Goal: Task Accomplishment & Management: Use online tool/utility

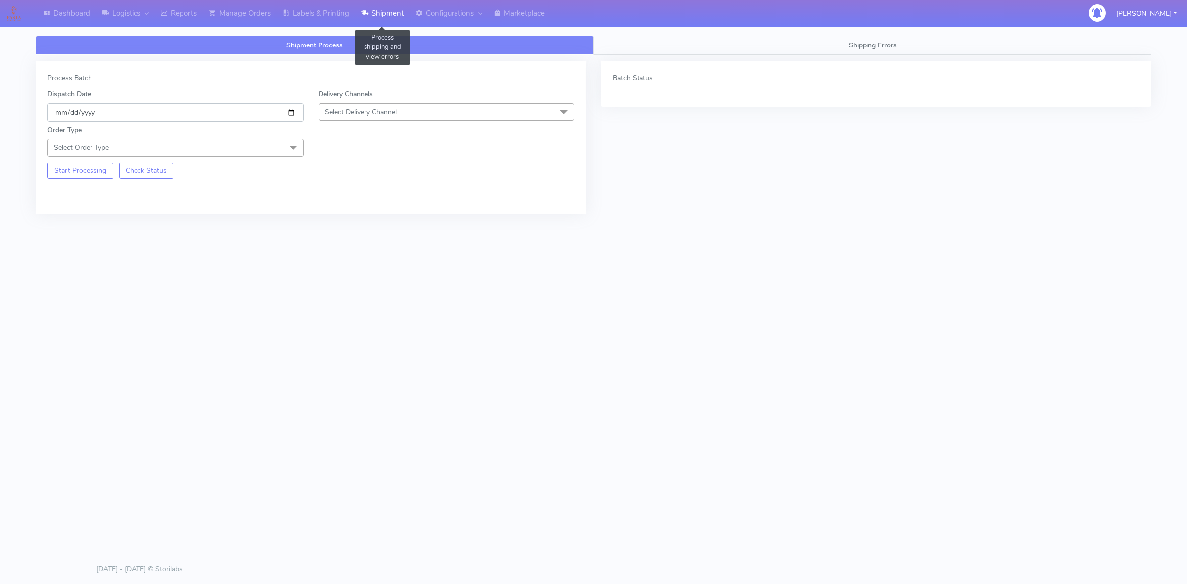
click at [286, 115] on input "[DATE]" at bounding box center [175, 112] width 256 height 18
click at [288, 113] on input "[DATE]" at bounding box center [175, 112] width 256 height 18
type input "[DATE]"
click at [398, 120] on span "Select Delivery Channel" at bounding box center [446, 111] width 256 height 17
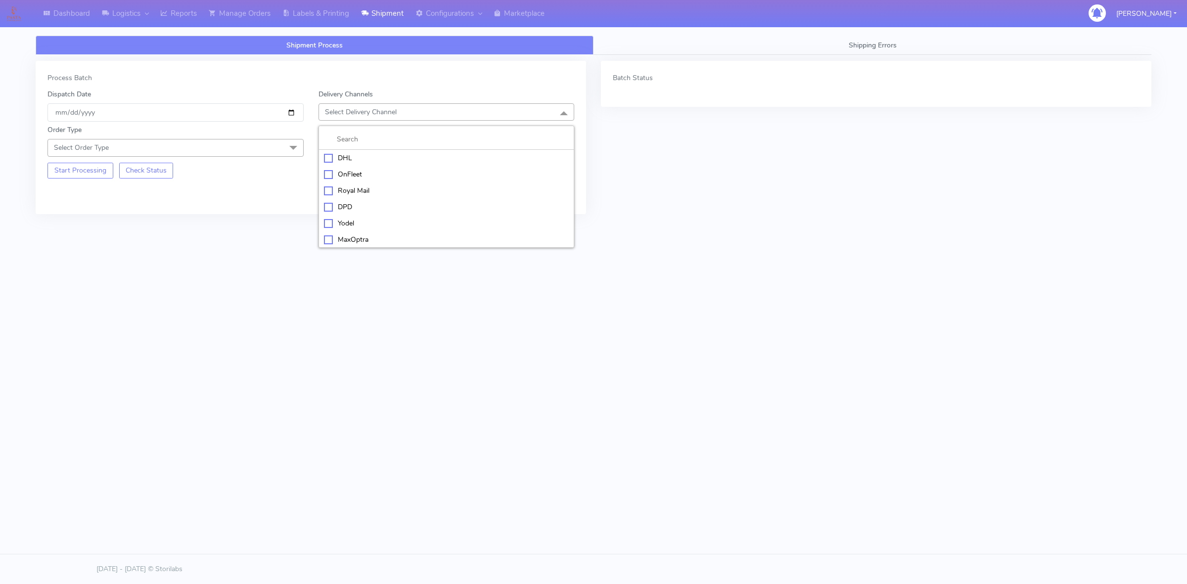
click at [376, 173] on div "OnFleet" at bounding box center [446, 174] width 245 height 10
click at [275, 152] on span "Select Order Type" at bounding box center [175, 147] width 256 height 17
click at [80, 199] on div "Meal" at bounding box center [175, 194] width 245 height 10
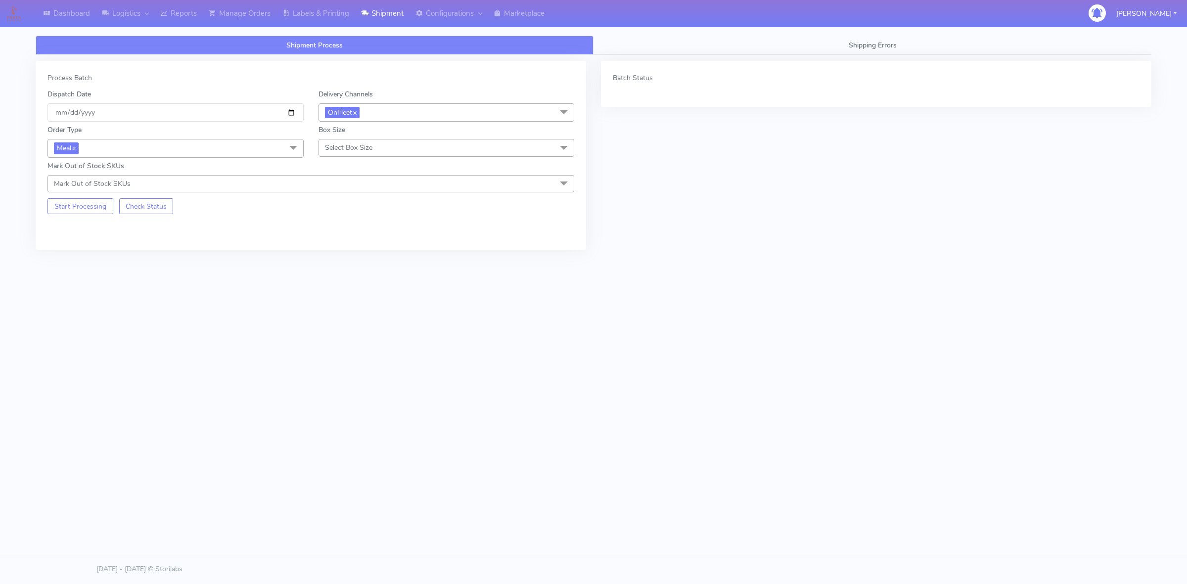
click at [372, 134] on div "Box Size Select Box Size Small Small-PR-1 Medium Large Mega" at bounding box center [446, 141] width 271 height 33
click at [369, 146] on span "Select Box Size" at bounding box center [348, 147] width 47 height 9
click at [355, 194] on div "Small" at bounding box center [446, 194] width 245 height 10
click at [217, 189] on span "Mark Out of Stock SKUs" at bounding box center [310, 183] width 527 height 17
click at [5, 201] on div "Dashboard Logistics London Logistics Reports Manage Orders Labels & Printing Sh…" at bounding box center [593, 177] width 1187 height 318
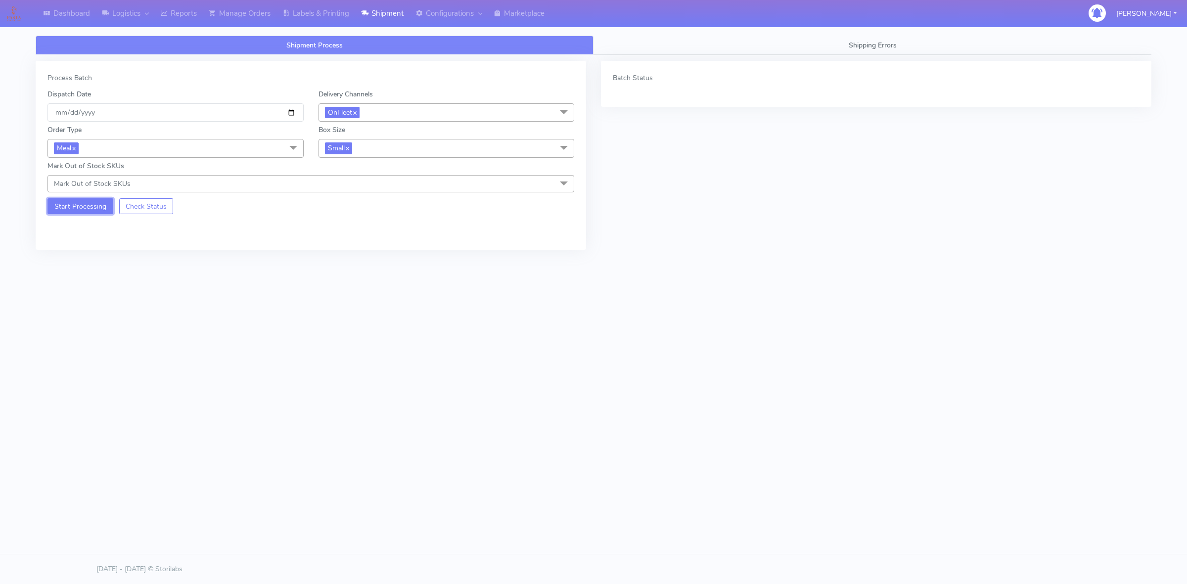
click at [83, 203] on button "Start Processing" at bounding box center [80, 206] width 66 height 16
